Goal: Information Seeking & Learning: Learn about a topic

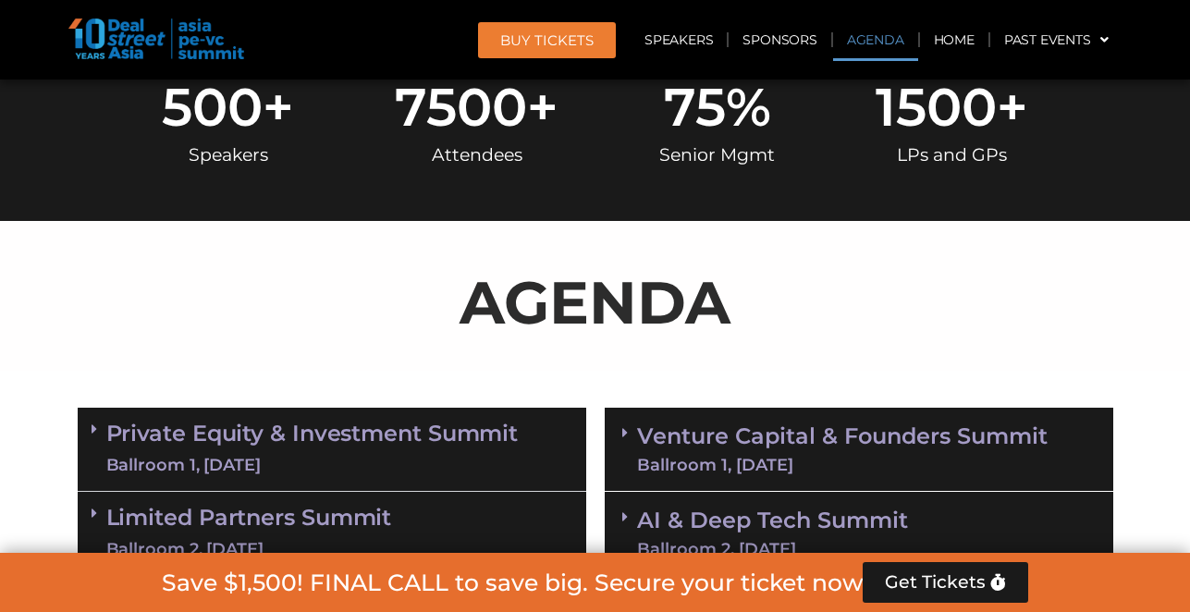
scroll to position [902, 0]
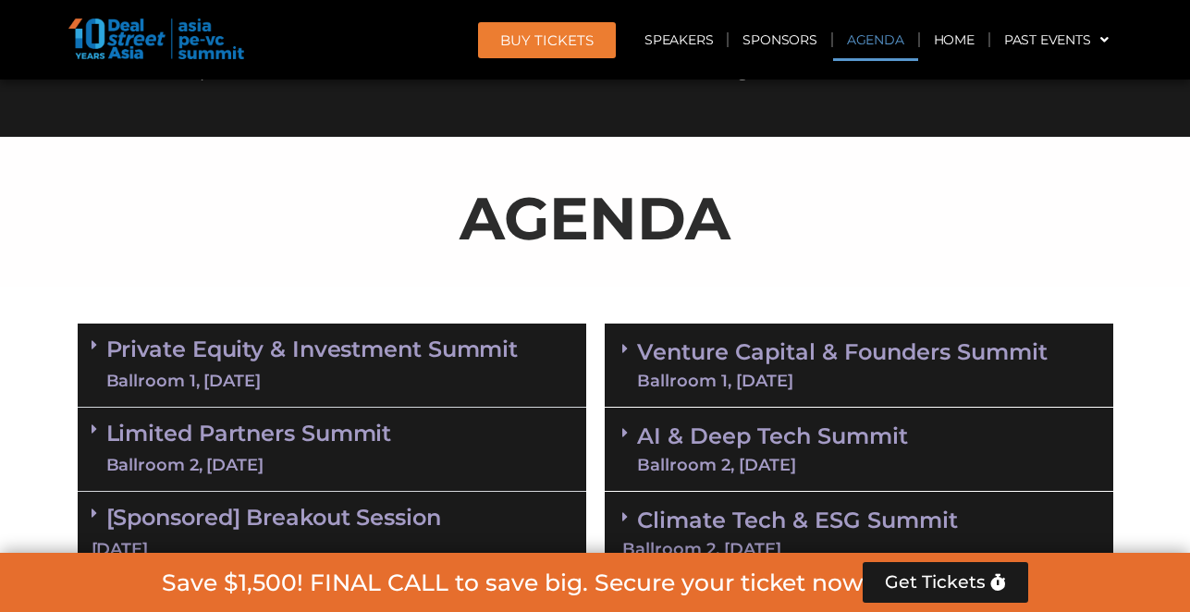
click at [416, 361] on link "Private Equity & Investment Summit Ballroom 1, [DATE]" at bounding box center [312, 365] width 412 height 55
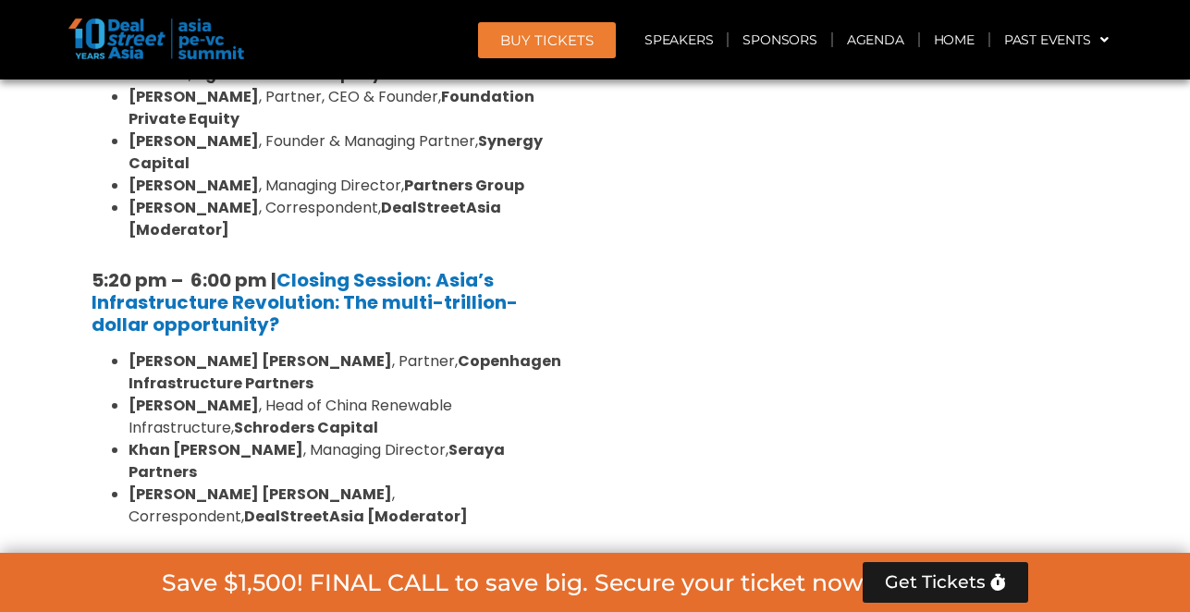
scroll to position [3278, 0]
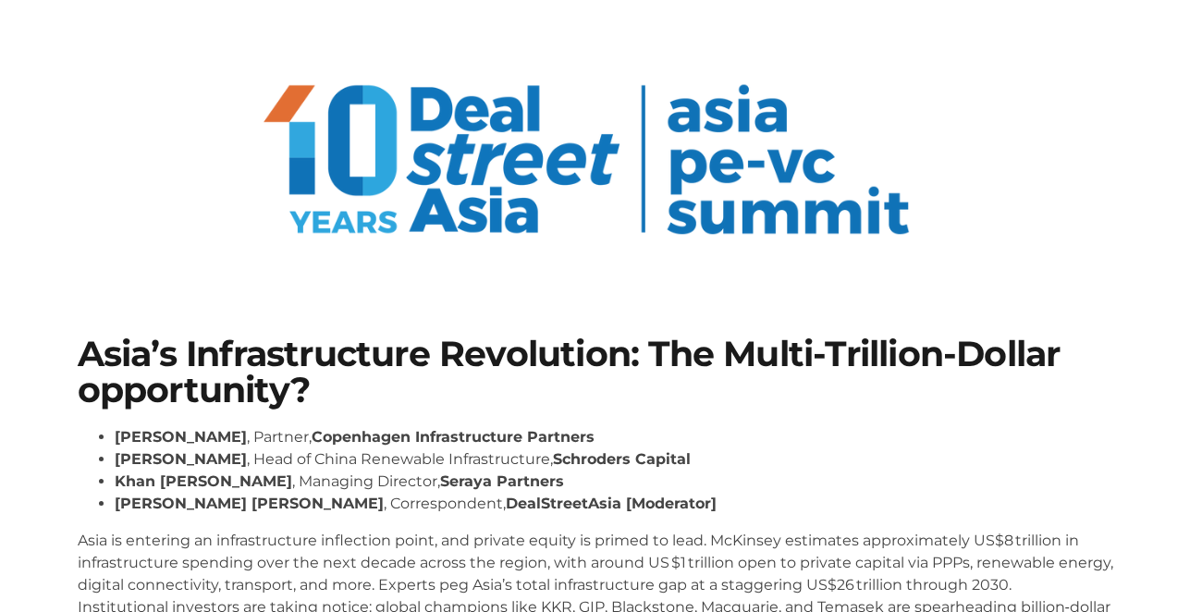
scroll to position [52, 0]
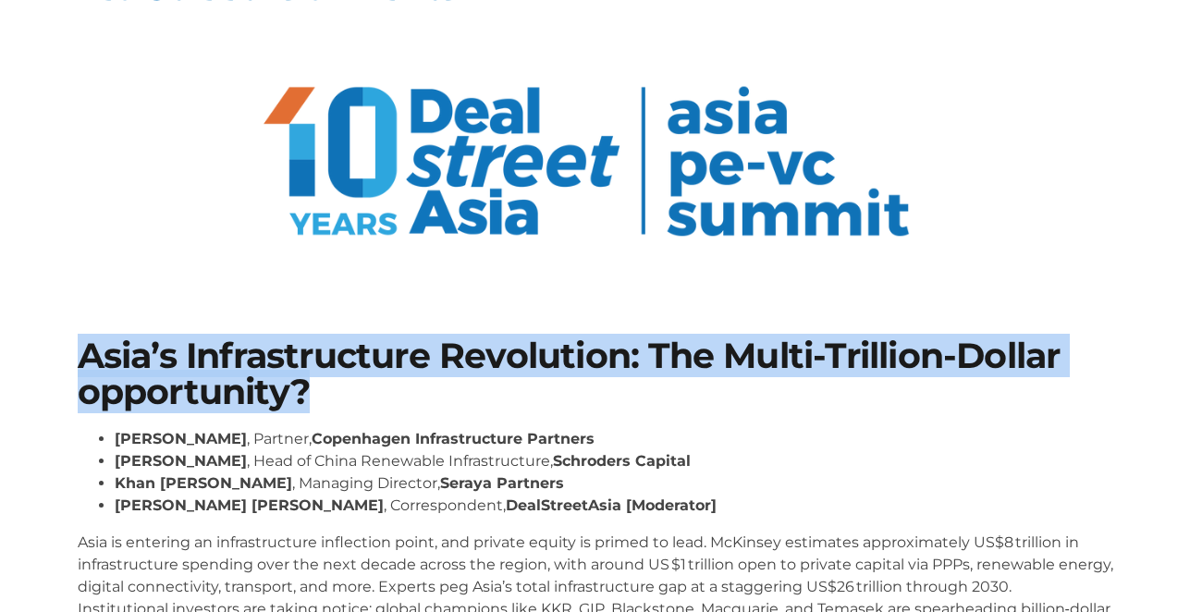
drag, startPoint x: 337, startPoint y: 393, endPoint x: 28, endPoint y: 338, distance: 313.7
click at [28, 338] on section "Asia’s Infrastructure Revolution: The Multi-Trillion-Dollar opportunity? [PERSO…" at bounding box center [595, 564] width 1190 height 563
copy h1 "Asia’s Infrastructure Revolution: The Multi-Trillion-Dollar opportunity?"
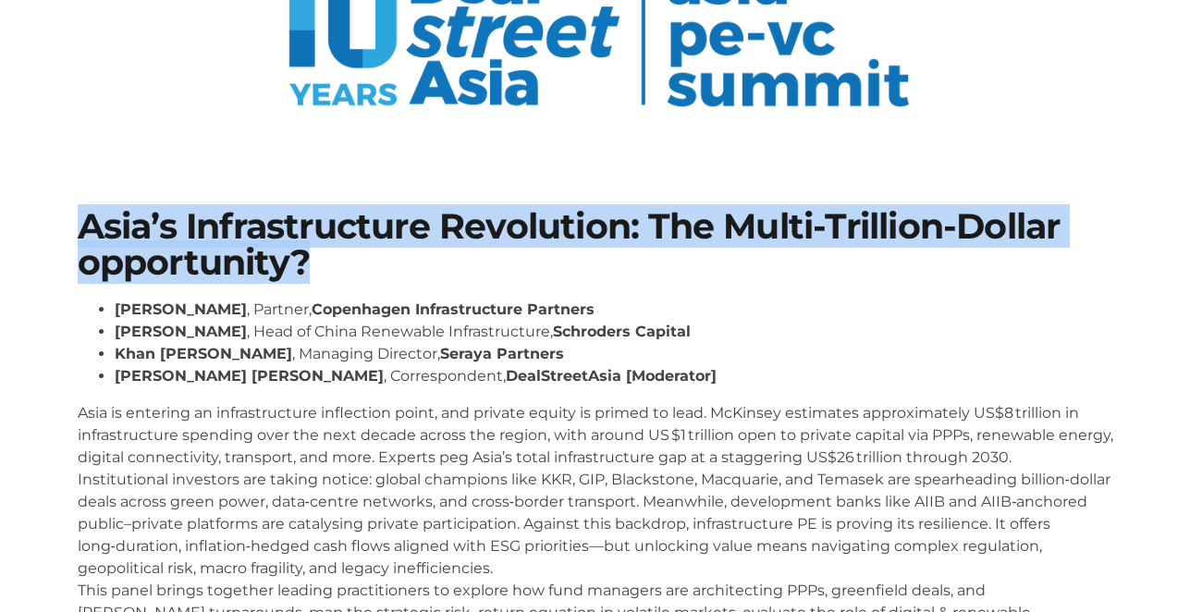
scroll to position [180, 0]
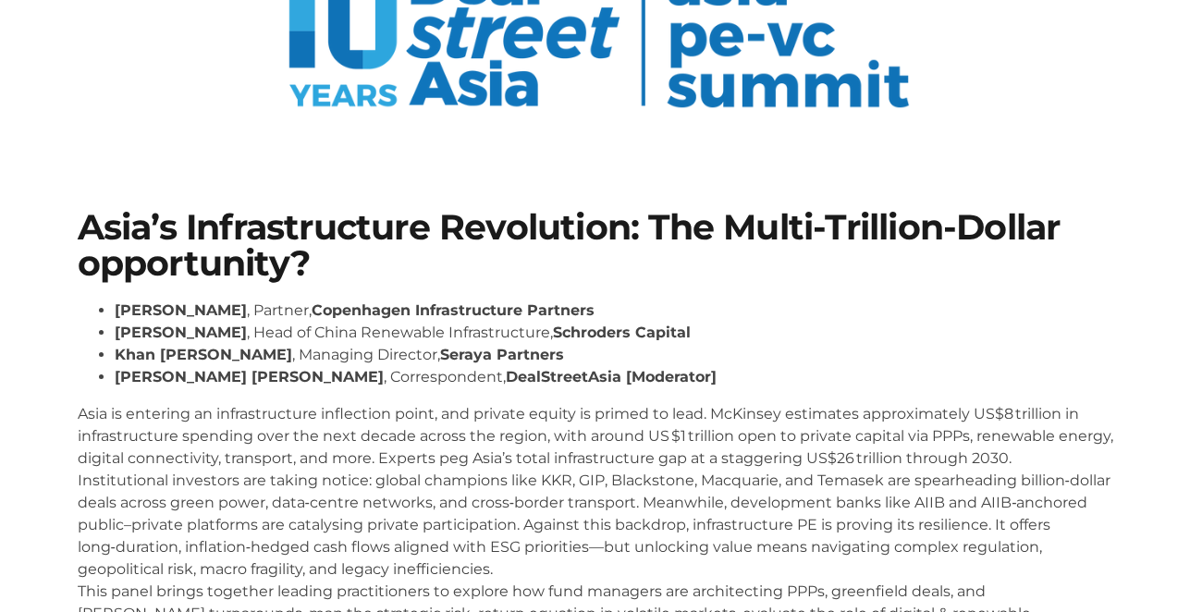
click at [544, 349] on li "[PERSON_NAME] , Managing Director, Seraya Partners" at bounding box center [614, 355] width 999 height 22
drag, startPoint x: 492, startPoint y: 359, endPoint x: 75, endPoint y: 303, distance: 420.7
click at [75, 303] on div "Asia’s Infrastructure Revolution: The Multi-Trillion-Dollar opportunity? [PERSO…" at bounding box center [595, 436] width 1054 height 471
copy ul "[PERSON_NAME] , Partner, Copenhagen Infrastructure Partners [PERSON_NAME] , Hea…"
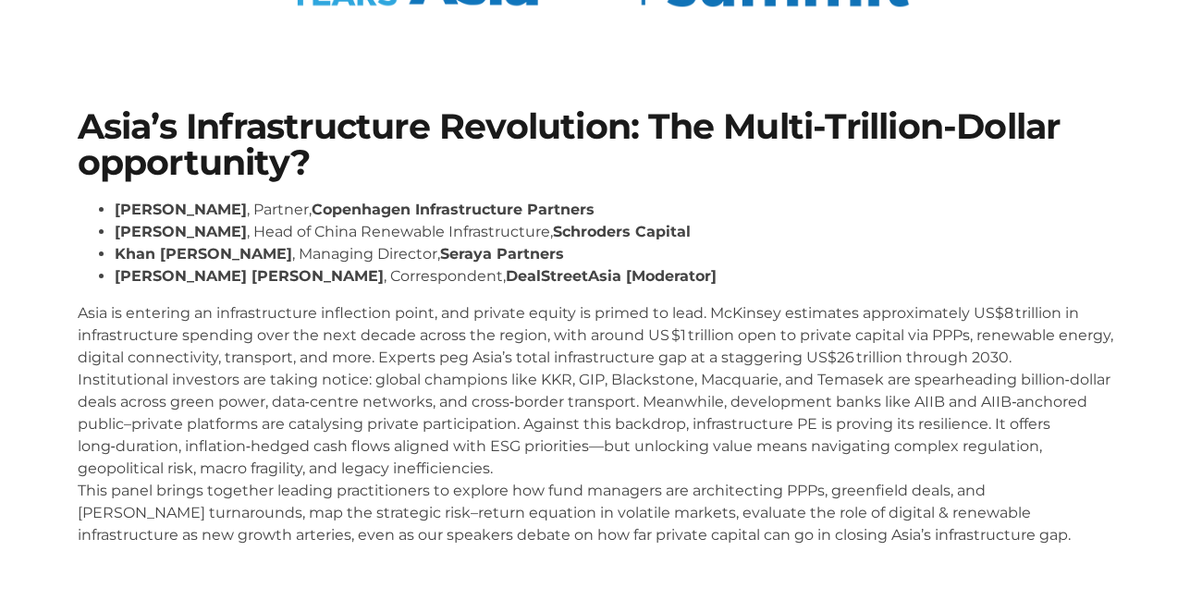
scroll to position [302, 0]
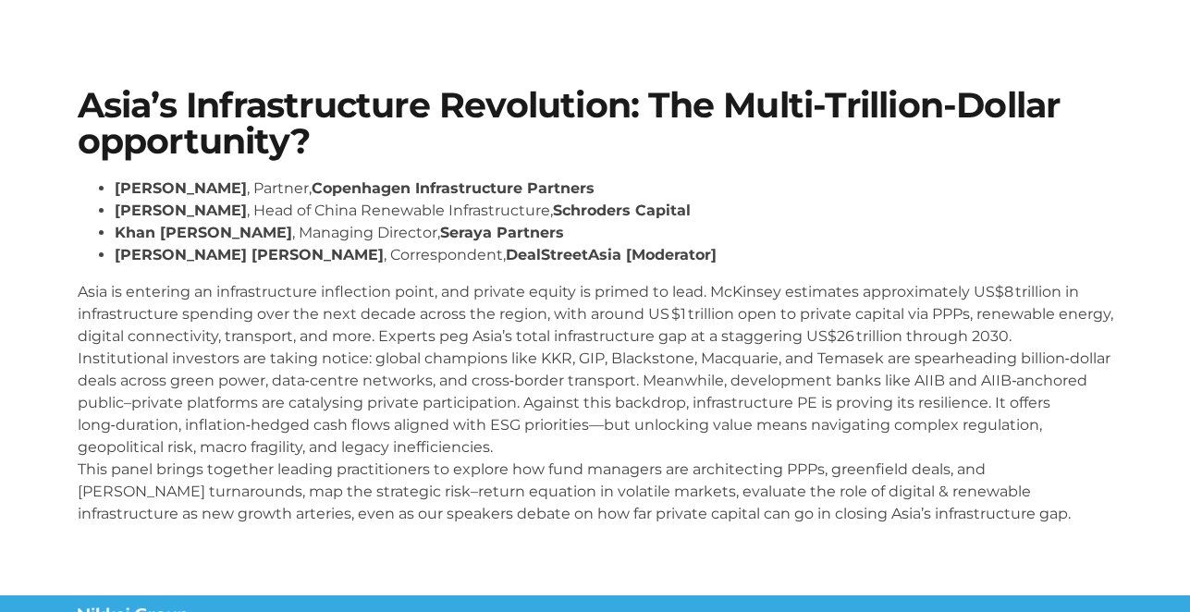
click at [229, 475] on p "Asia is entering an infrastructure inflection point, and private equity is prim…" at bounding box center [596, 403] width 1036 height 244
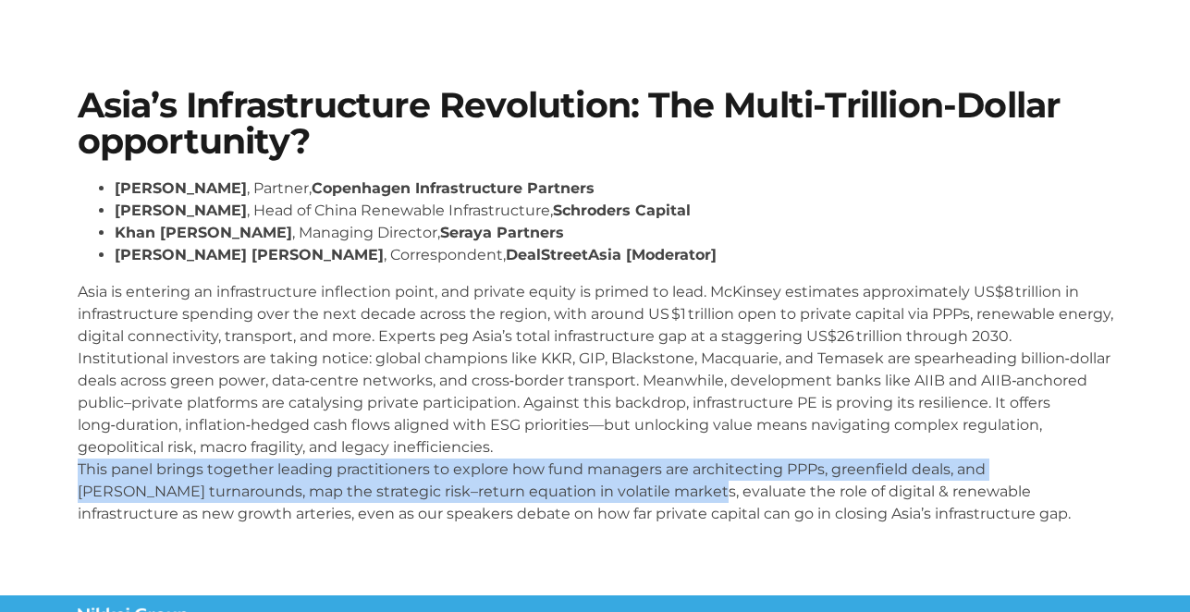
drag, startPoint x: 612, startPoint y: 494, endPoint x: 70, endPoint y: 473, distance: 542.3
click at [70, 473] on div "Asia’s Infrastructure Revolution: The Multi-Trillion-Dollar opportunity? Niels …" at bounding box center [595, 314] width 1054 height 471
copy p "This panel brings together leading practitioners to explore how fund managers a…"
drag, startPoint x: 482, startPoint y: 235, endPoint x: 113, endPoint y: 177, distance: 373.6
click at [113, 178] on ul "Niels Holst , Partner, Copenhagen Infrastructure Partners Yuyu Peng , Head of C…" at bounding box center [596, 222] width 1036 height 89
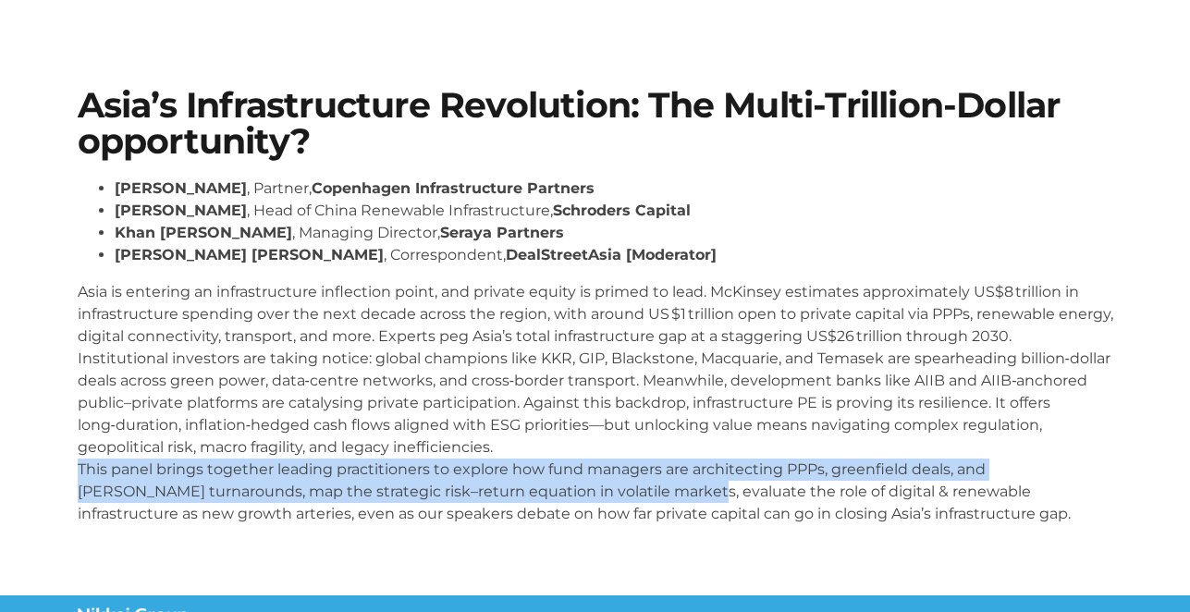
copy ul "Niels Holst , Partner, Copenhagen Infrastructure Partners Yuyu Peng , Head of C…"
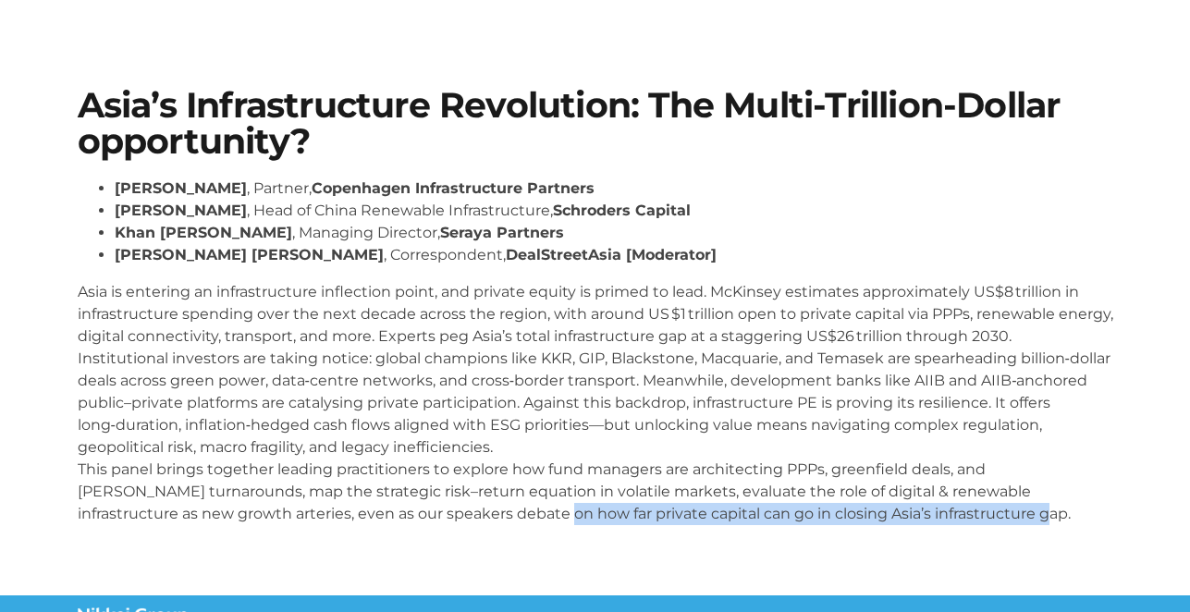
drag, startPoint x: 436, startPoint y: 508, endPoint x: 963, endPoint y: 510, distance: 527.1
click at [968, 510] on p "Asia is entering an infrastructure inflection point, and private equity is prim…" at bounding box center [596, 403] width 1036 height 244
copy p "how far private capital can go in closing Asia’s infrastructure gap."
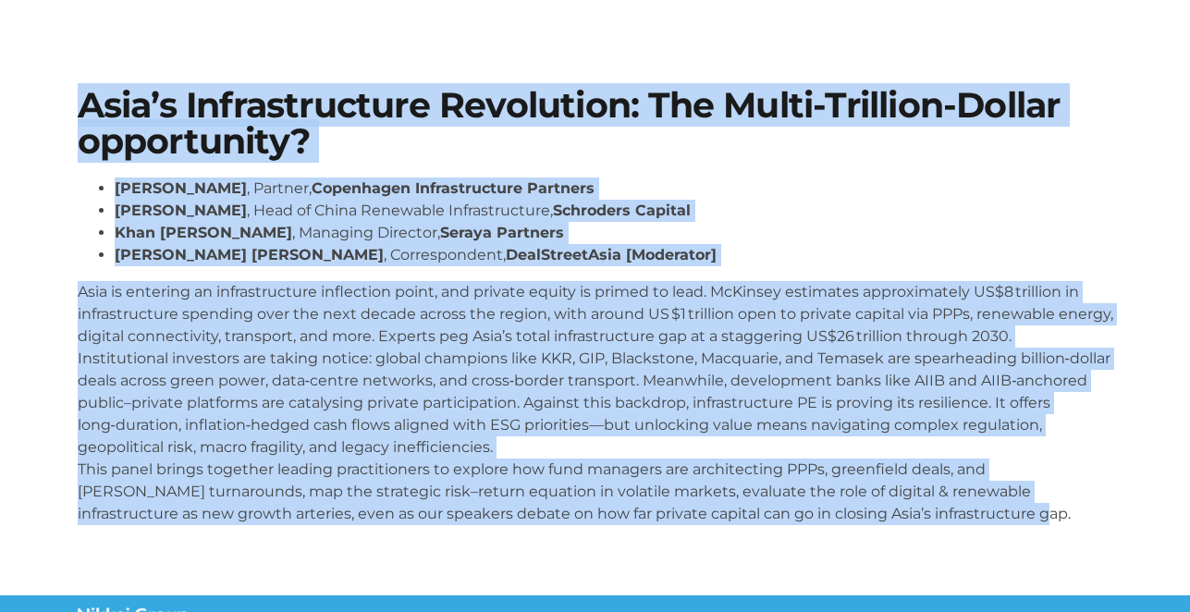
drag, startPoint x: 47, startPoint y: 93, endPoint x: 989, endPoint y: 535, distance: 1040.0
click at [994, 539] on section "Asia’s Infrastructure Revolution: The Multi-Trillion-Dollar opportunity? Niels …" at bounding box center [595, 313] width 1190 height 563
copy div "Asia’s Infrastructure Revolution: The Multi-Trillion-Dollar opportunity? Niels …"
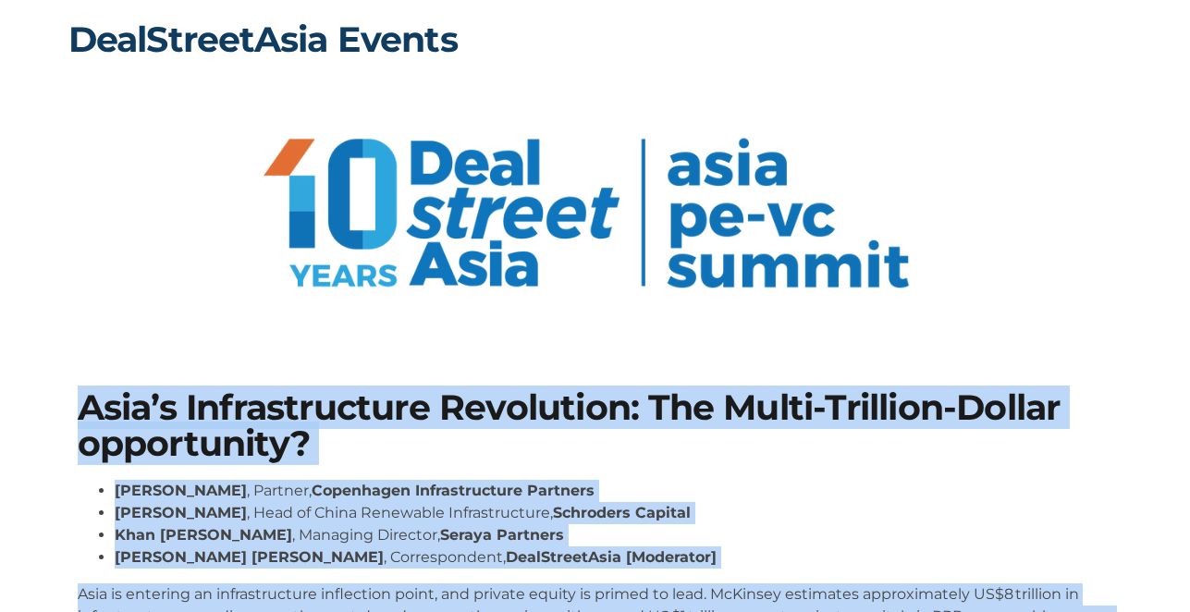
scroll to position [0, 0]
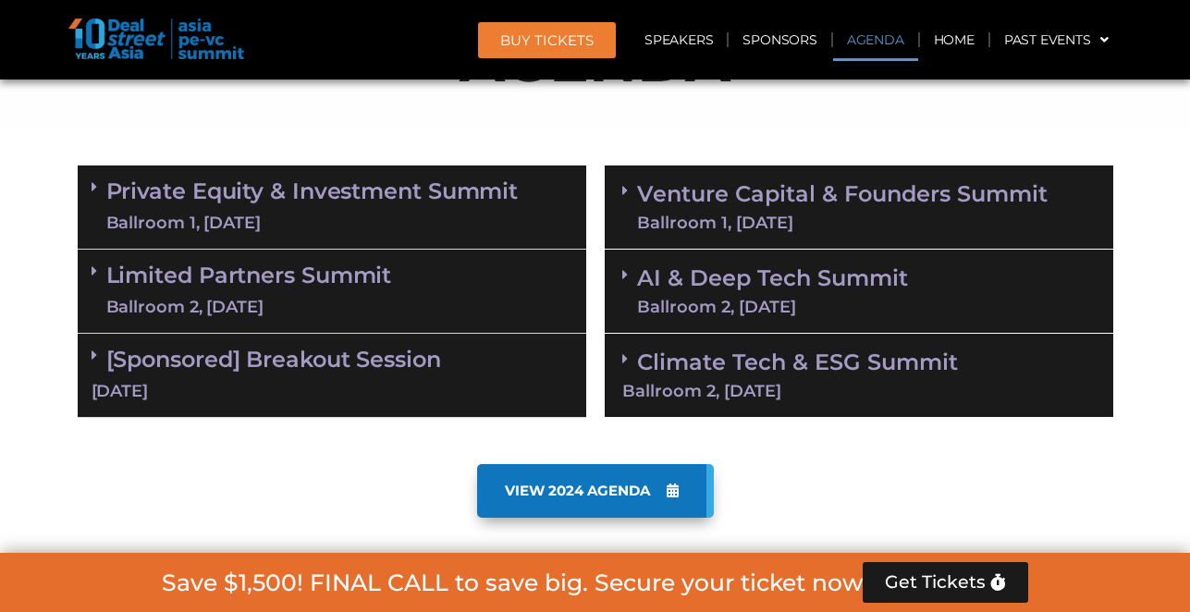
click at [175, 192] on link "Private Equity & Investment Summit Ballroom 1, [DATE]" at bounding box center [312, 206] width 412 height 55
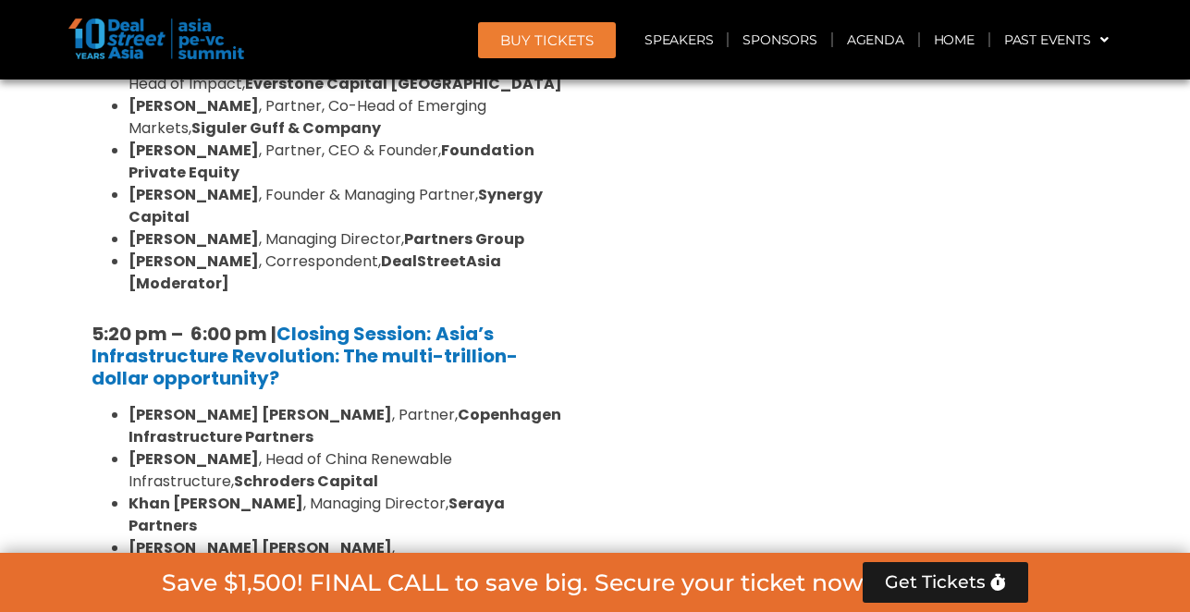
scroll to position [3624, 0]
